Goal: Task Accomplishment & Management: Complete application form

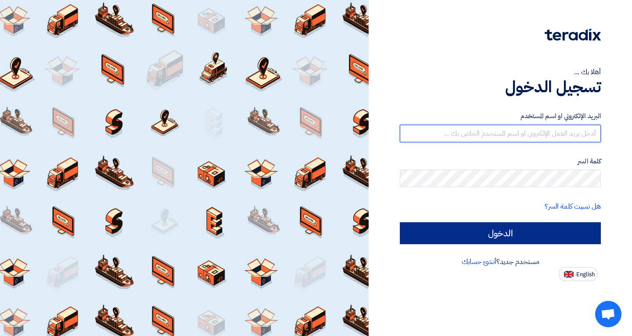
type input "[EMAIL_ADDRESS][DOMAIN_NAME]"
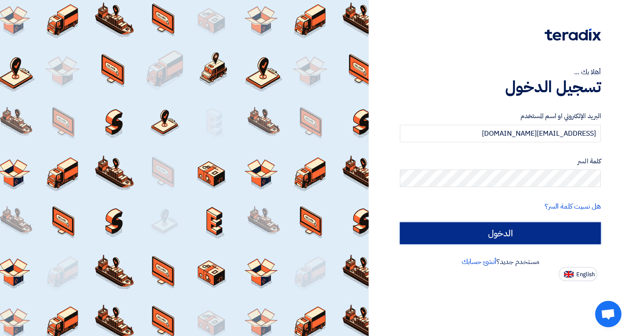
click at [526, 227] on input "الدخول" at bounding box center [500, 233] width 201 height 22
type input "Sign in"
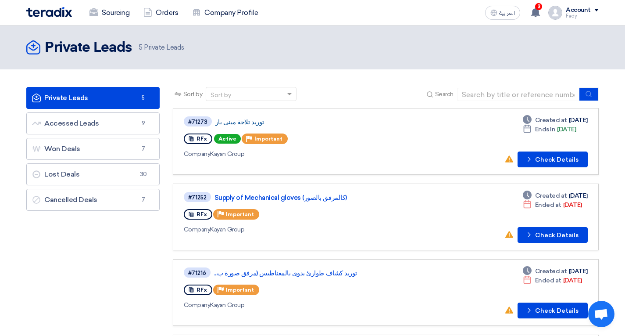
click at [237, 124] on link "توريد تلاجة مينى بار" at bounding box center [324, 122] width 219 height 8
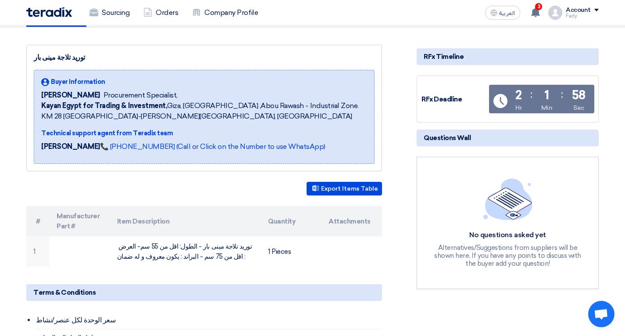
scroll to position [132, 0]
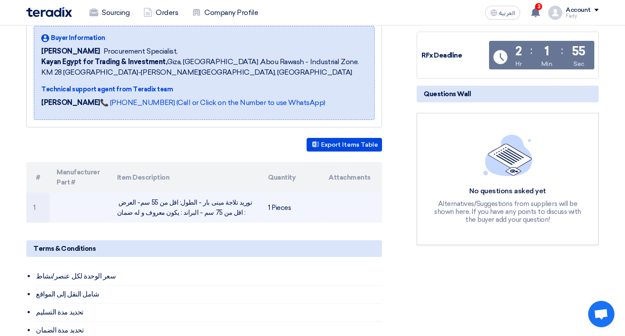
click at [211, 204] on td "توريد تلاجة مينى بار - الطول: اقل من 55 سم- العرض : اقل من 75 سم - البراند : يك…" at bounding box center [185, 207] width 151 height 30
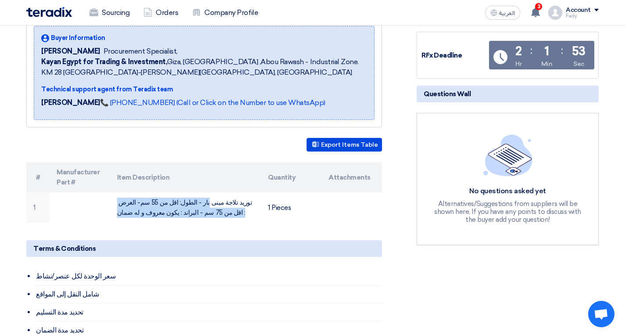
copy tr "توريد تلاجة مينى بار - الطول: اقل من 55 سم- العرض : اقل من 75 سم - البراند : يك…"
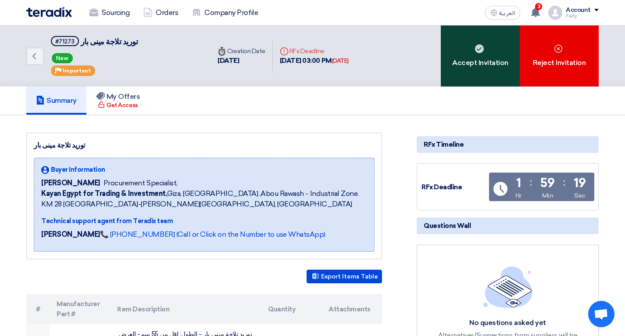
click at [462, 55] on div "Accept Invitation" at bounding box center [480, 55] width 79 height 61
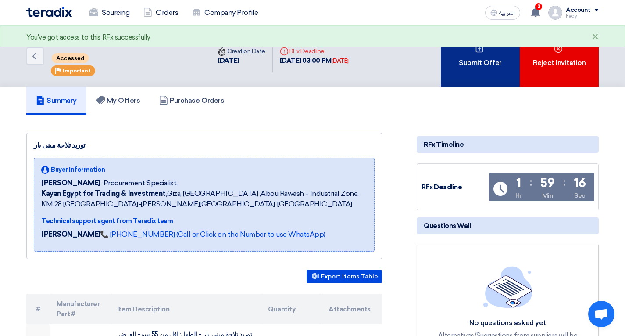
click at [491, 68] on div "Submit Offer" at bounding box center [480, 55] width 79 height 61
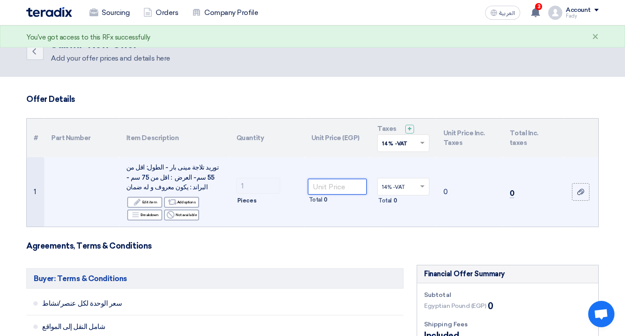
click at [340, 192] on input "number" at bounding box center [337, 187] width 59 height 16
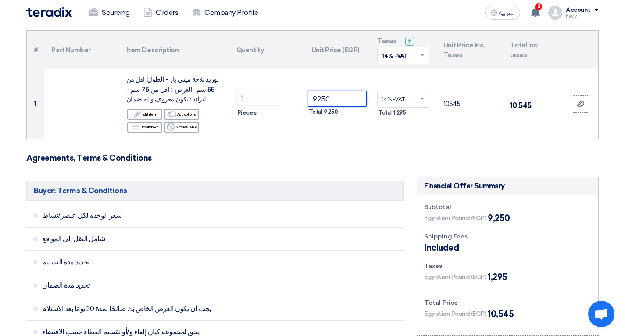
scroll to position [395, 0]
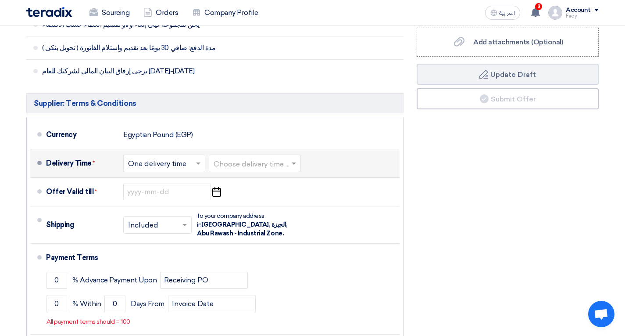
type input "9250"
click at [229, 176] on li "Delivery Time * Choose delivery time ... × One delivery time × Choose delivery …" at bounding box center [215, 163] width 370 height 29
click at [237, 165] on input "text" at bounding box center [255, 164] width 83 height 13
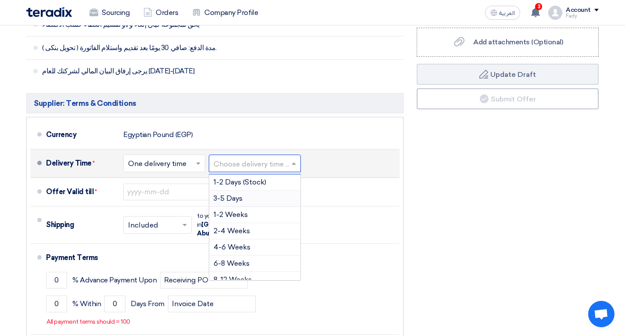
click at [242, 193] on div "3-5 Days" at bounding box center [254, 198] width 91 height 16
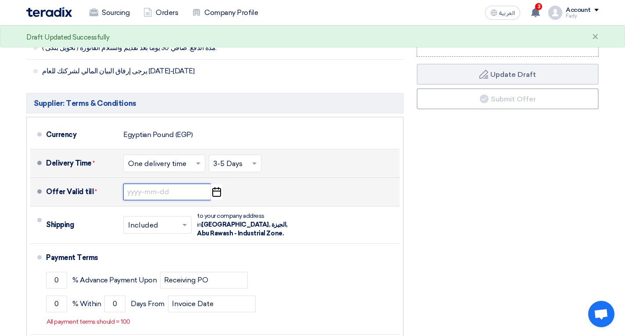
click at [160, 194] on input at bounding box center [167, 191] width 88 height 17
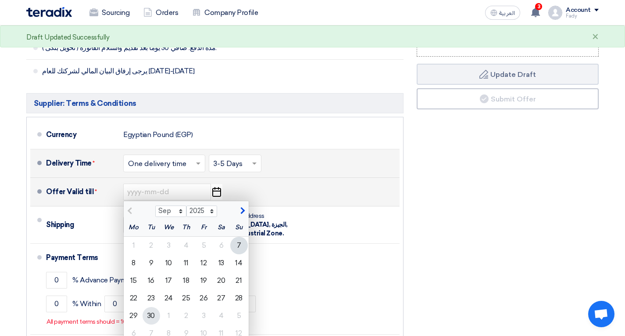
click at [146, 319] on div "30" at bounding box center [152, 316] width 18 height 18
type input "[DATE]"
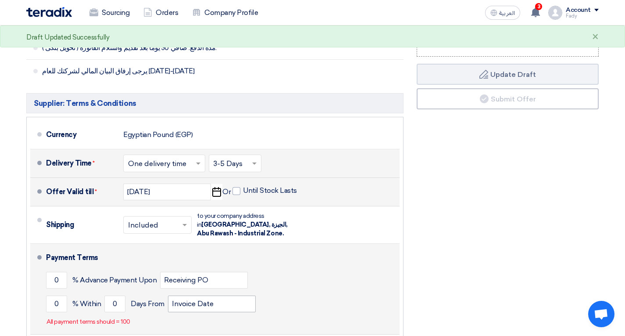
scroll to position [527, 0]
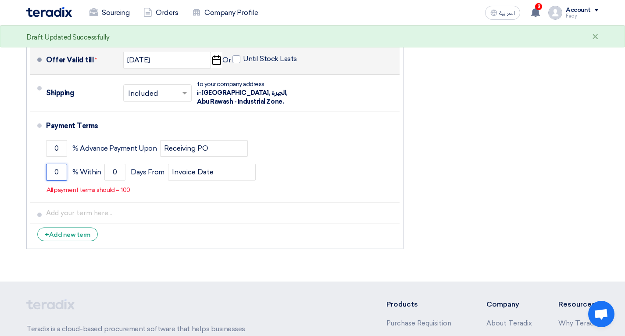
drag, startPoint x: 65, startPoint y: 172, endPoint x: 0, endPoint y: 175, distance: 65.0
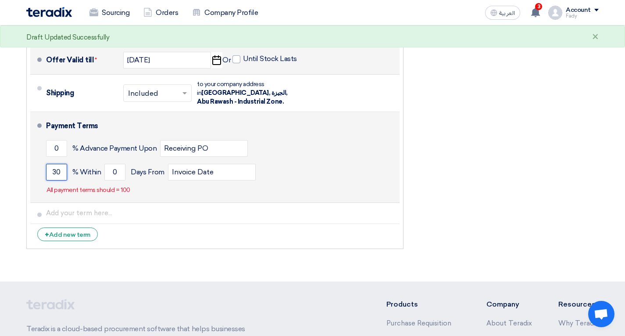
type input "30"
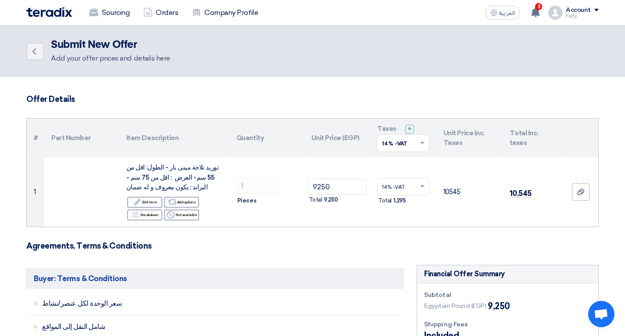
scroll to position [307, 0]
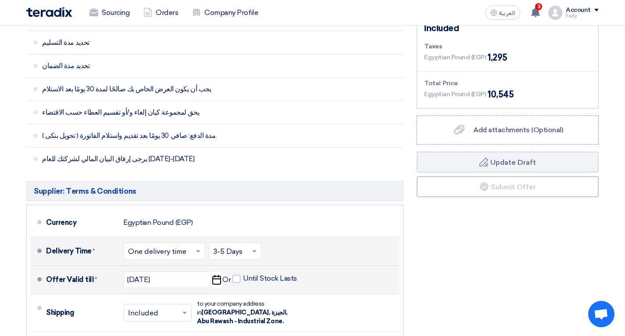
type input "100"
click at [509, 256] on div "Financial Offer Summary Subtotal Egyptian Pound (EGP) 9,250 Shipping Fees" at bounding box center [507, 214] width 195 height 515
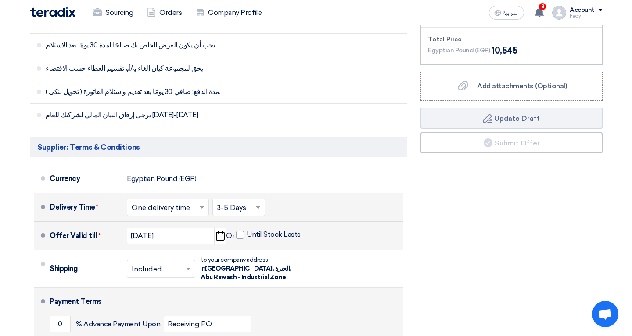
scroll to position [439, 0]
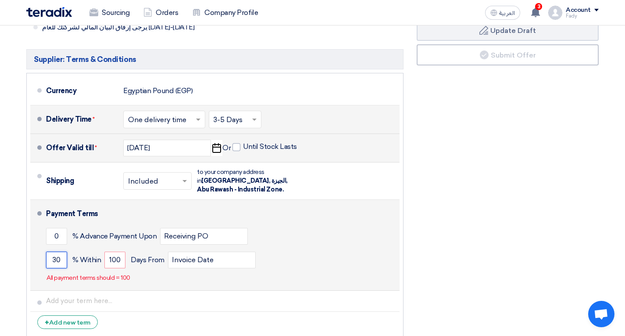
click at [56, 257] on input "30" at bounding box center [56, 259] width 21 height 17
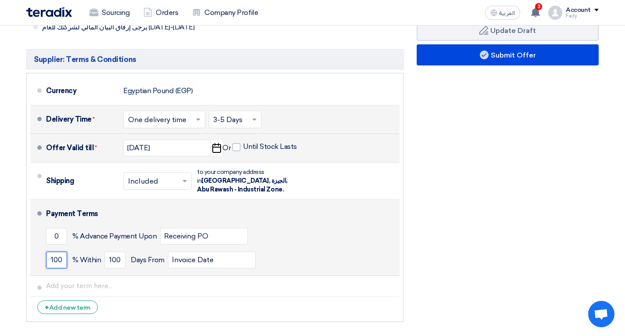
type input "100"
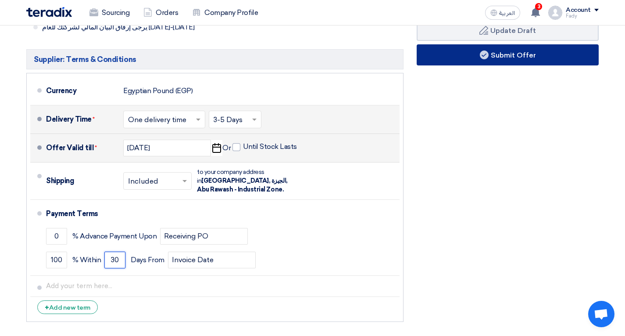
type input "30"
click at [549, 59] on button "Submit Offer" at bounding box center [508, 54] width 182 height 21
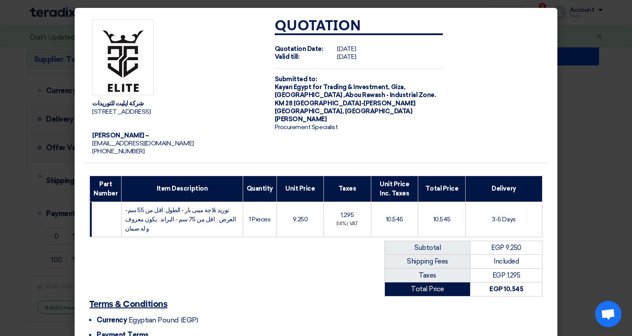
scroll to position [87, 0]
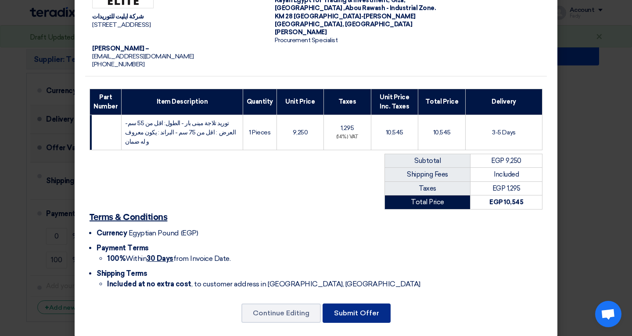
click at [362, 304] on button "Submit Offer" at bounding box center [357, 312] width 68 height 19
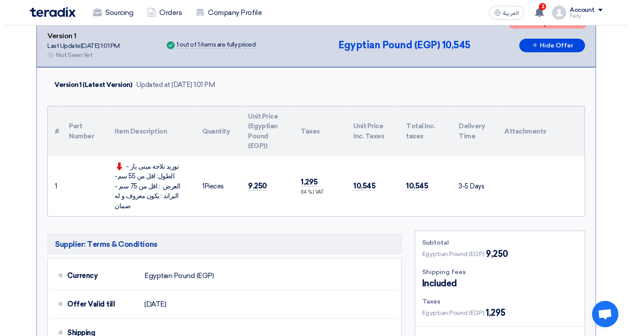
scroll to position [71, 0]
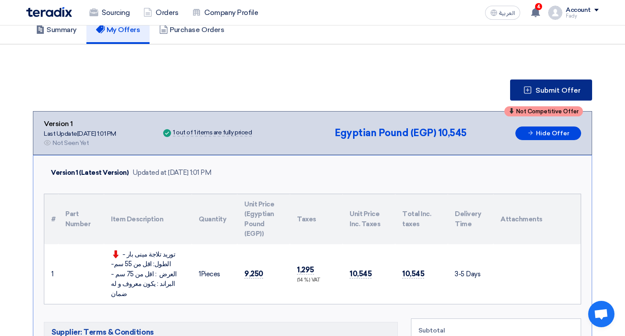
click at [538, 94] on button "Submit Offer" at bounding box center [551, 89] width 82 height 21
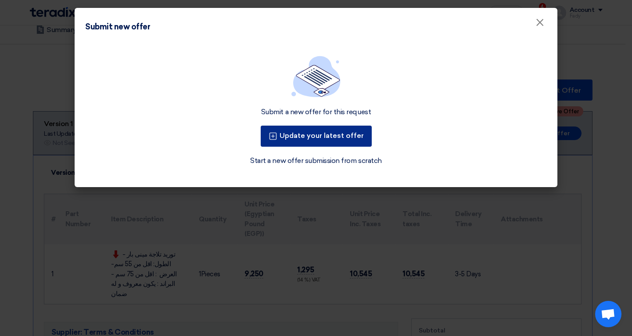
click at [355, 135] on button "Update your latest offer" at bounding box center [316, 136] width 111 height 21
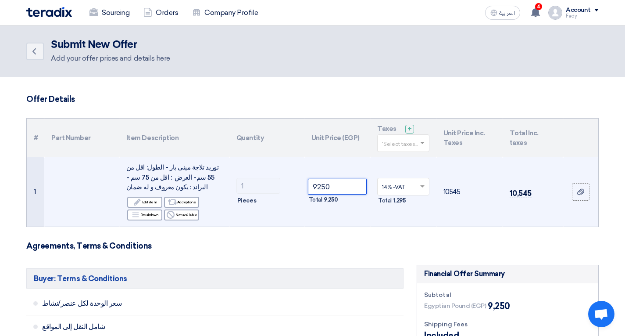
click at [324, 187] on input "9250" at bounding box center [337, 187] width 59 height 16
click at [330, 190] on input "9250" at bounding box center [337, 187] width 59 height 16
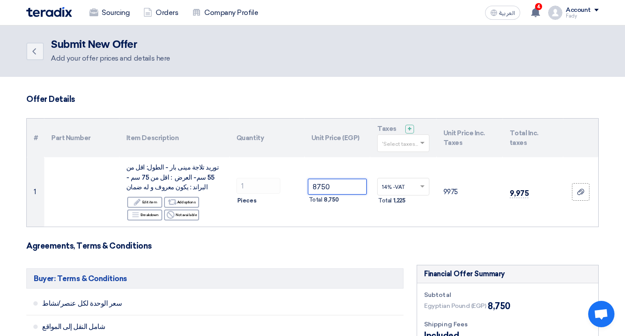
type input "8750"
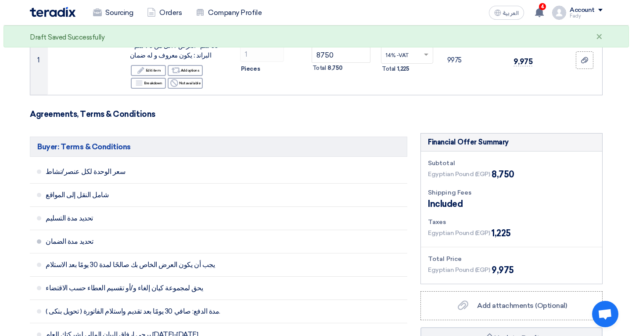
scroll to position [307, 0]
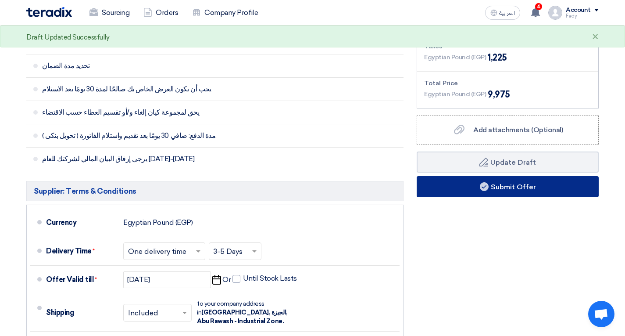
click at [478, 195] on button "Submit Offer" at bounding box center [508, 186] width 182 height 21
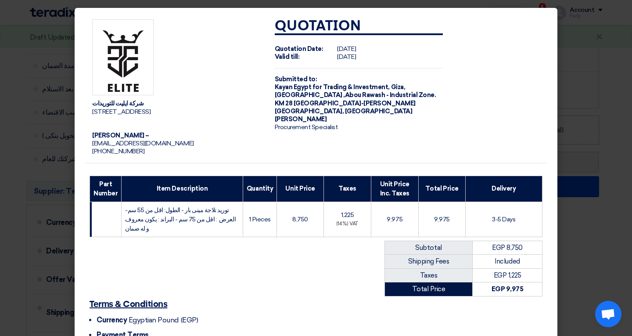
scroll to position [87, 0]
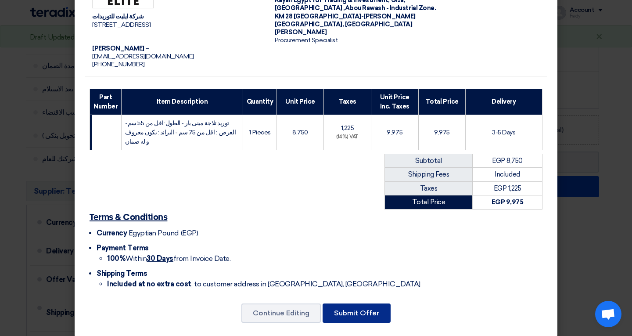
click at [334, 303] on button "Submit Offer" at bounding box center [357, 312] width 68 height 19
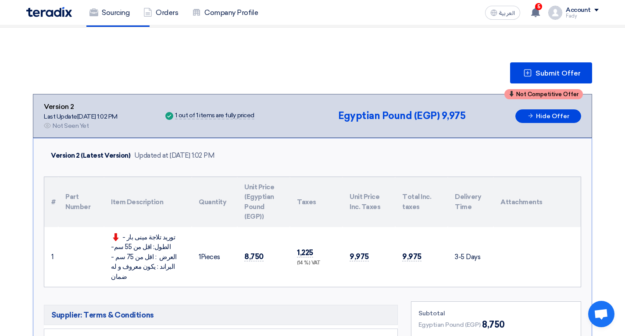
scroll to position [132, 0]
